Goal: Use online tool/utility: Utilize a website feature to perform a specific function

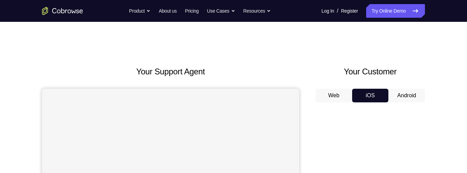
click at [408, 96] on button "Android" at bounding box center [407, 96] width 37 height 14
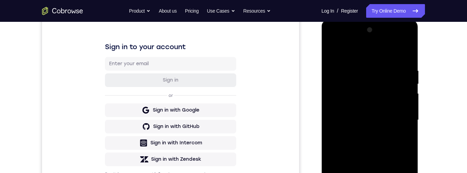
scroll to position [159, 0]
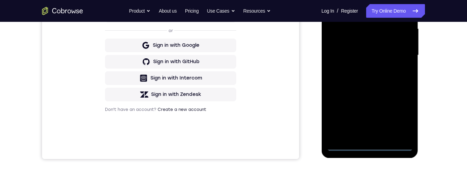
click at [371, 149] on div at bounding box center [370, 56] width 86 height 192
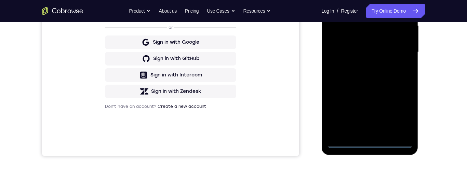
click at [401, 116] on div at bounding box center [370, 53] width 86 height 192
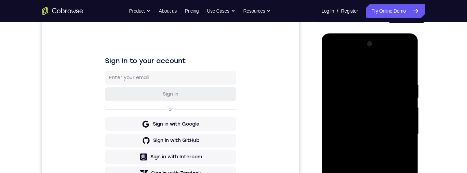
scroll to position [79, 0]
click at [356, 74] on div at bounding box center [370, 135] width 86 height 192
click at [399, 134] on div at bounding box center [370, 135] width 86 height 192
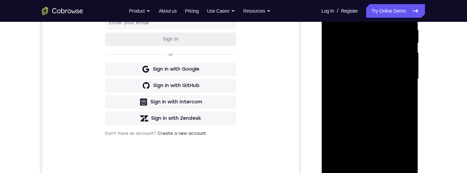
click at [364, 94] on div at bounding box center [370, 80] width 86 height 192
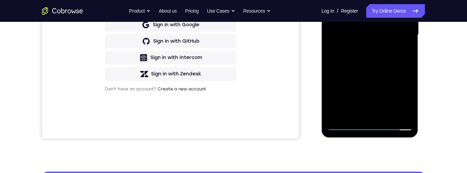
scroll to position [158, 0]
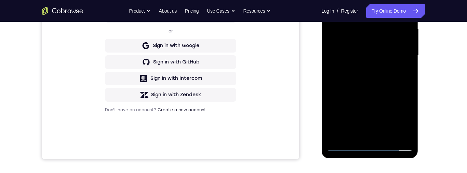
click at [360, 96] on div at bounding box center [370, 56] width 86 height 192
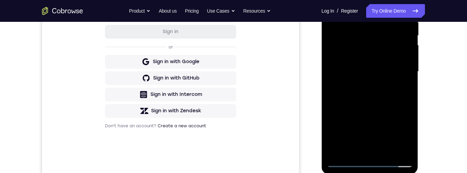
click at [365, 107] on div at bounding box center [370, 72] width 86 height 192
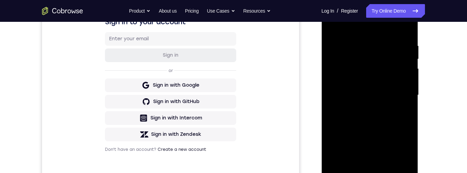
scroll to position [95, 0]
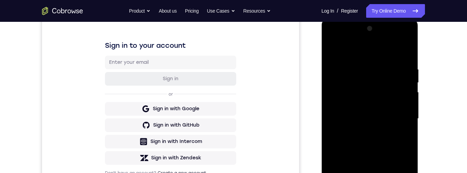
click at [358, 116] on div at bounding box center [370, 119] width 86 height 192
click at [344, 116] on div at bounding box center [370, 119] width 86 height 192
click at [365, 107] on div at bounding box center [370, 119] width 86 height 192
click at [344, 105] on div at bounding box center [370, 119] width 86 height 192
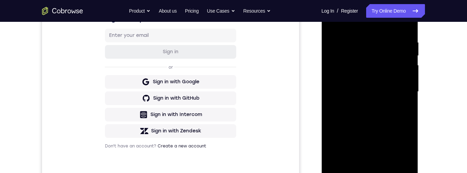
click at [378, 122] on div at bounding box center [370, 92] width 86 height 192
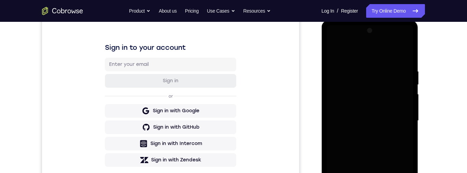
scroll to position [102, 0]
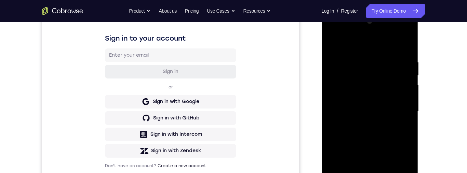
click at [370, 173] on div at bounding box center [370, 112] width 86 height 192
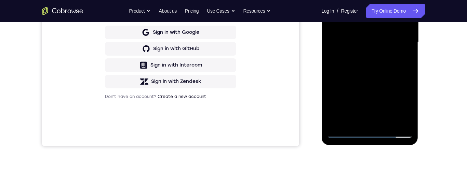
click at [400, 101] on div at bounding box center [370, 43] width 86 height 192
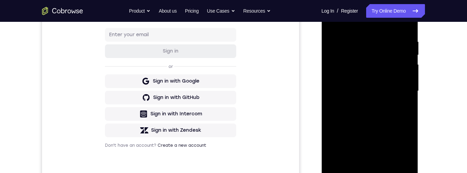
scroll to position [104, 0]
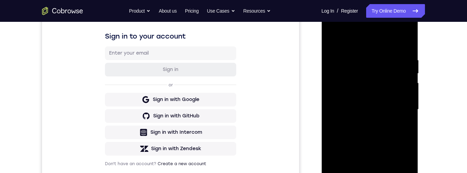
click at [347, 47] on div at bounding box center [370, 110] width 86 height 192
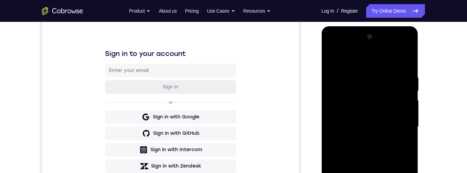
click at [337, 104] on div at bounding box center [370, 127] width 86 height 192
click at [349, 120] on div at bounding box center [370, 127] width 86 height 192
click at [364, 92] on div at bounding box center [370, 127] width 86 height 192
click at [368, 108] on div at bounding box center [370, 127] width 86 height 192
click at [368, 120] on div at bounding box center [370, 127] width 86 height 192
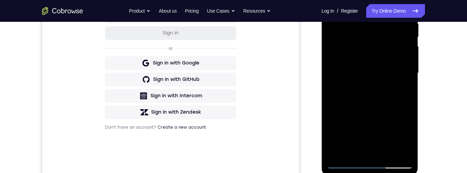
scroll to position [154, 0]
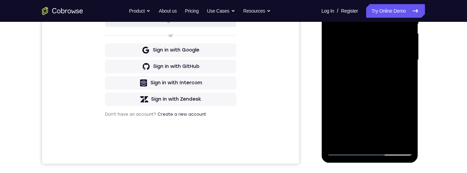
click at [356, 121] on div at bounding box center [370, 60] width 86 height 192
click at [357, 126] on div at bounding box center [370, 60] width 86 height 192
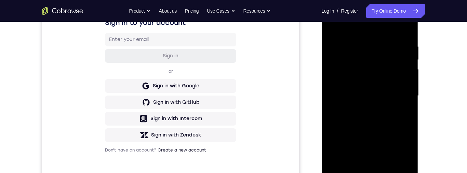
scroll to position [101, 0]
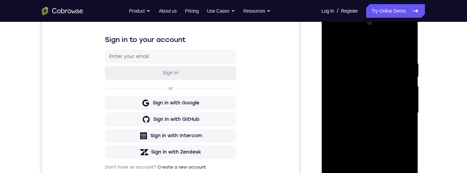
click at [383, 96] on div at bounding box center [370, 113] width 86 height 192
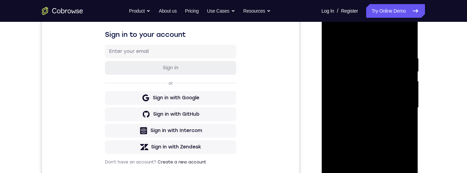
scroll to position [81, 0]
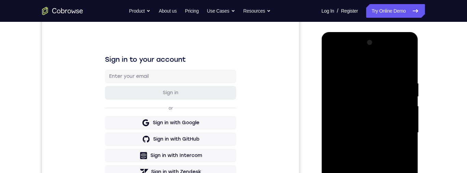
click at [398, 55] on div at bounding box center [370, 133] width 86 height 192
click at [348, 53] on div at bounding box center [370, 133] width 86 height 192
click at [305, 44] on div "Your Support Agent Your Customer Web iOS Android" at bounding box center [233, 111] width 383 height 253
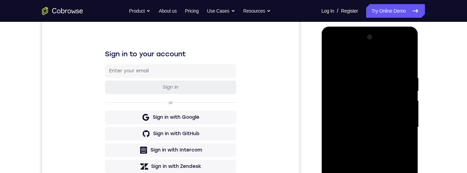
click at [393, 123] on div at bounding box center [370, 128] width 86 height 192
click at [360, 140] on div at bounding box center [370, 128] width 86 height 192
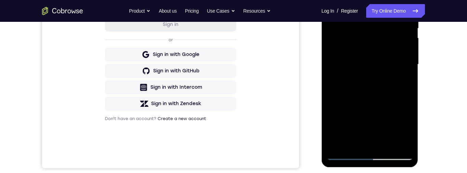
click at [370, 96] on div at bounding box center [370, 65] width 86 height 192
click at [368, 59] on div at bounding box center [370, 65] width 86 height 192
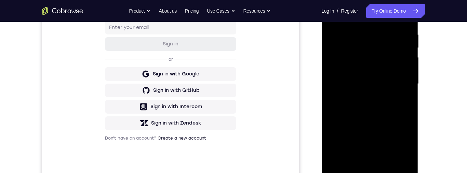
click at [366, 62] on div at bounding box center [370, 84] width 86 height 192
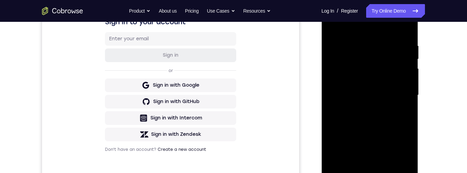
scroll to position [77, 0]
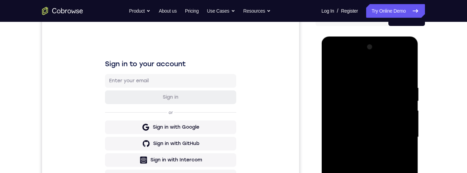
click at [365, 102] on div at bounding box center [370, 138] width 86 height 192
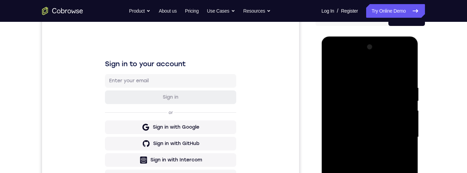
click at [365, 102] on div at bounding box center [370, 138] width 86 height 192
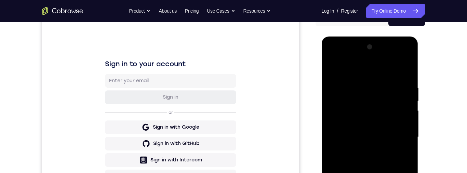
scroll to position [86, 0]
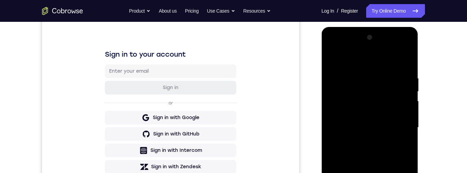
click at [365, 93] on div at bounding box center [370, 128] width 86 height 192
click at [370, 97] on div at bounding box center [370, 128] width 86 height 192
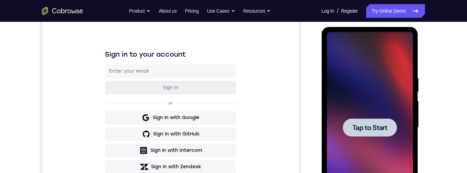
click at [389, 121] on div at bounding box center [370, 128] width 54 height 18
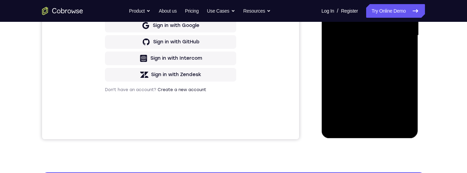
scroll to position [180, 0]
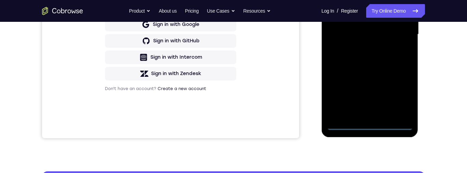
click at [367, 127] on div at bounding box center [370, 35] width 86 height 192
click at [374, 125] on div at bounding box center [370, 35] width 86 height 192
click at [372, 126] on div at bounding box center [370, 35] width 86 height 192
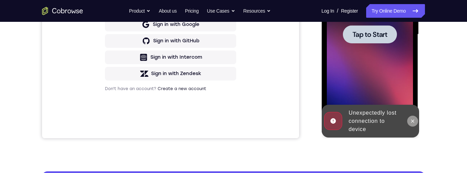
click at [411, 123] on icon at bounding box center [412, 121] width 3 height 3
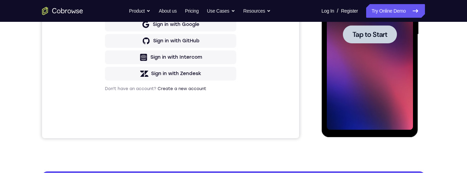
click at [370, 41] on div at bounding box center [370, 34] width 54 height 18
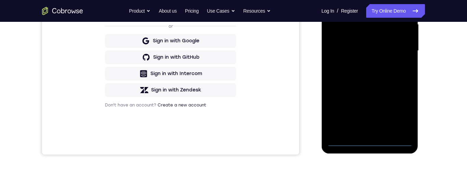
scroll to position [177, 0]
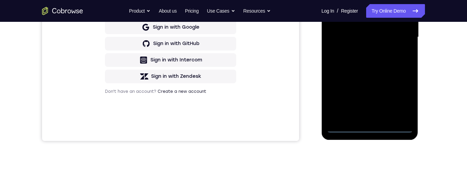
click at [383, 129] on div at bounding box center [370, 37] width 86 height 192
click at [369, 131] on div at bounding box center [370, 37] width 86 height 192
click at [372, 126] on div at bounding box center [370, 37] width 86 height 192
click at [371, 126] on div at bounding box center [370, 37] width 86 height 192
click at [371, 128] on div at bounding box center [370, 37] width 86 height 192
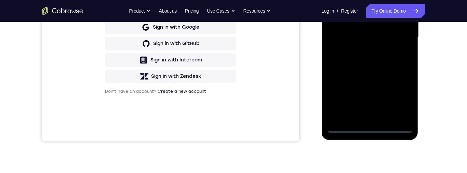
click at [369, 128] on div at bounding box center [370, 37] width 86 height 192
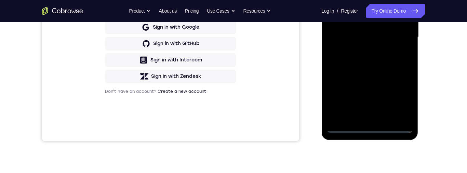
click at [369, 128] on div at bounding box center [370, 37] width 86 height 192
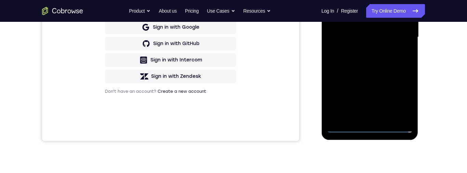
click at [369, 128] on div at bounding box center [370, 37] width 86 height 192
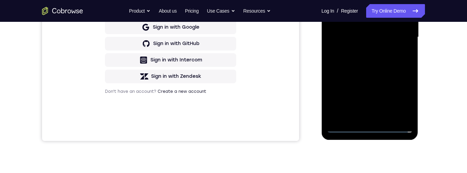
click at [369, 127] on div at bounding box center [370, 37] width 86 height 192
click at [368, 128] on div at bounding box center [370, 37] width 86 height 192
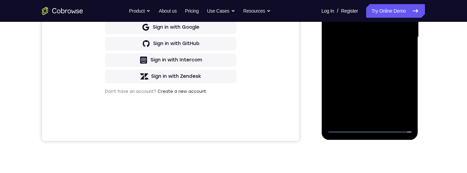
click at [368, 128] on div at bounding box center [370, 37] width 86 height 192
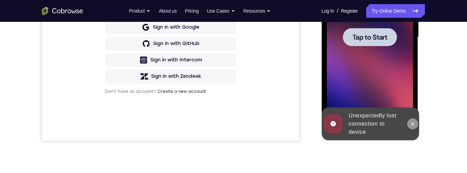
click at [408, 125] on button at bounding box center [412, 124] width 11 height 11
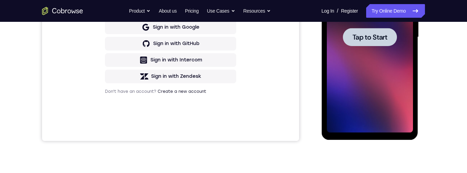
scroll to position [162, 0]
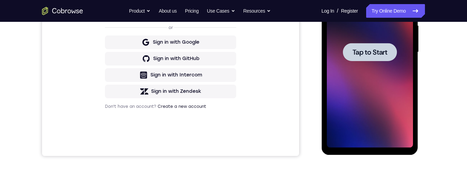
click at [352, 55] on span "Tap to Start" at bounding box center [369, 52] width 35 height 7
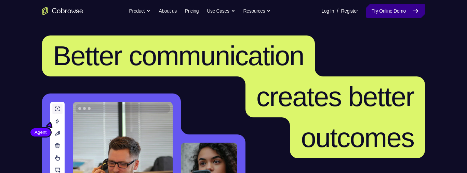
click at [404, 11] on link "Try Online Demo" at bounding box center [395, 11] width 59 height 14
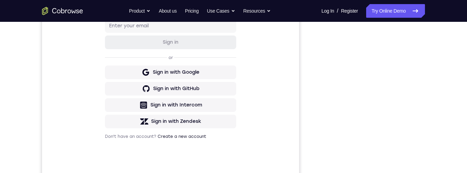
scroll to position [138, 0]
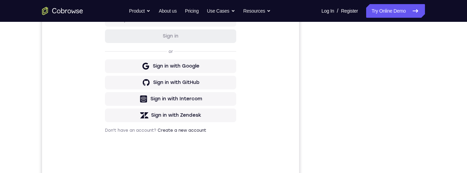
click at [433, 101] on div "Your Support Agent Your Customer Web iOS Android Next Steps We’d be happy to gi…" at bounding box center [234, 109] width 438 height 451
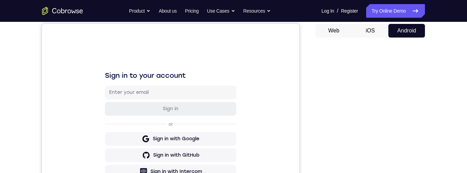
scroll to position [64, 0]
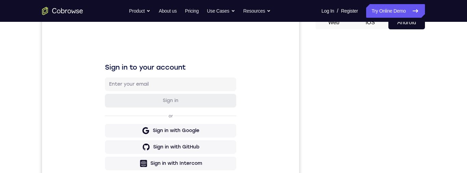
scroll to position [181, 0]
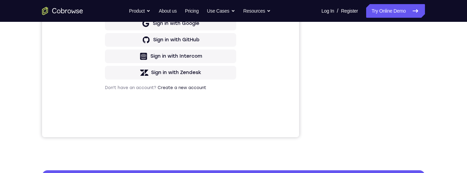
click at [434, 138] on div "Your Support Agent Your Customer Web iOS Android Next Steps We’d be happy to gi…" at bounding box center [234, 66] width 438 height 451
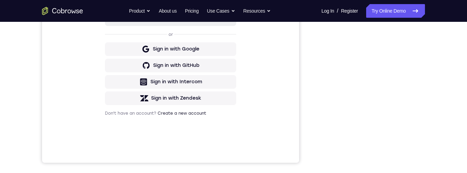
scroll to position [132, 0]
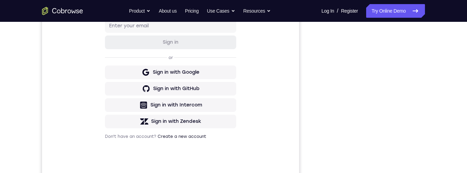
click at [314, 116] on div "Your Support Agent Your Customer Web iOS Android" at bounding box center [233, 60] width 383 height 253
click at [316, 118] on div at bounding box center [370, 81] width 109 height 210
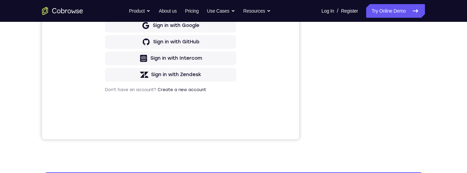
scroll to position [0, 0]
